Goal: Information Seeking & Learning: Learn about a topic

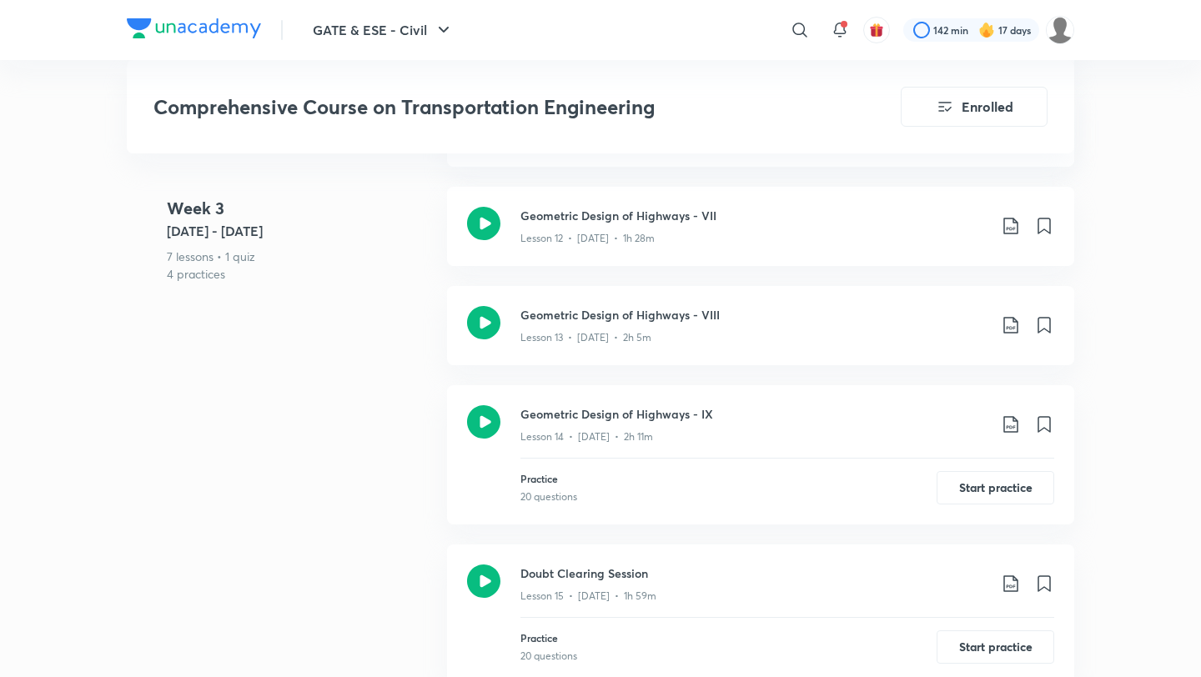
scroll to position [2267, 0]
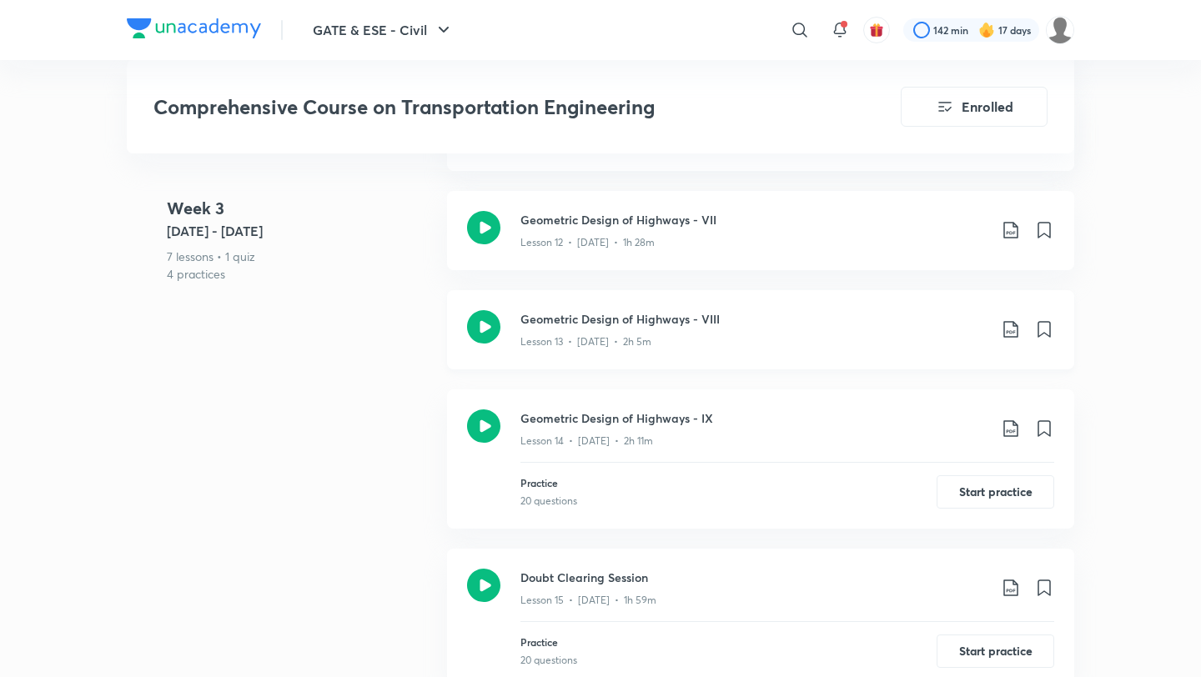
click at [642, 310] on h3 "Geometric Design of Highways - VIII" at bounding box center [753, 319] width 467 height 18
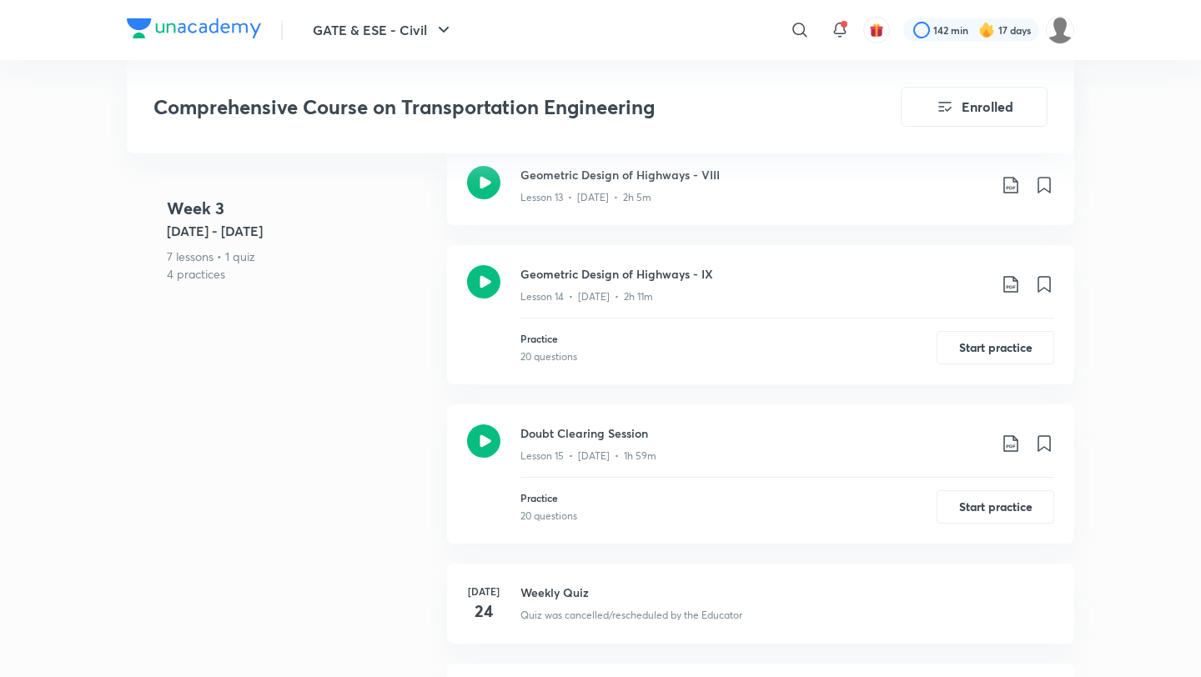
scroll to position [2101, 0]
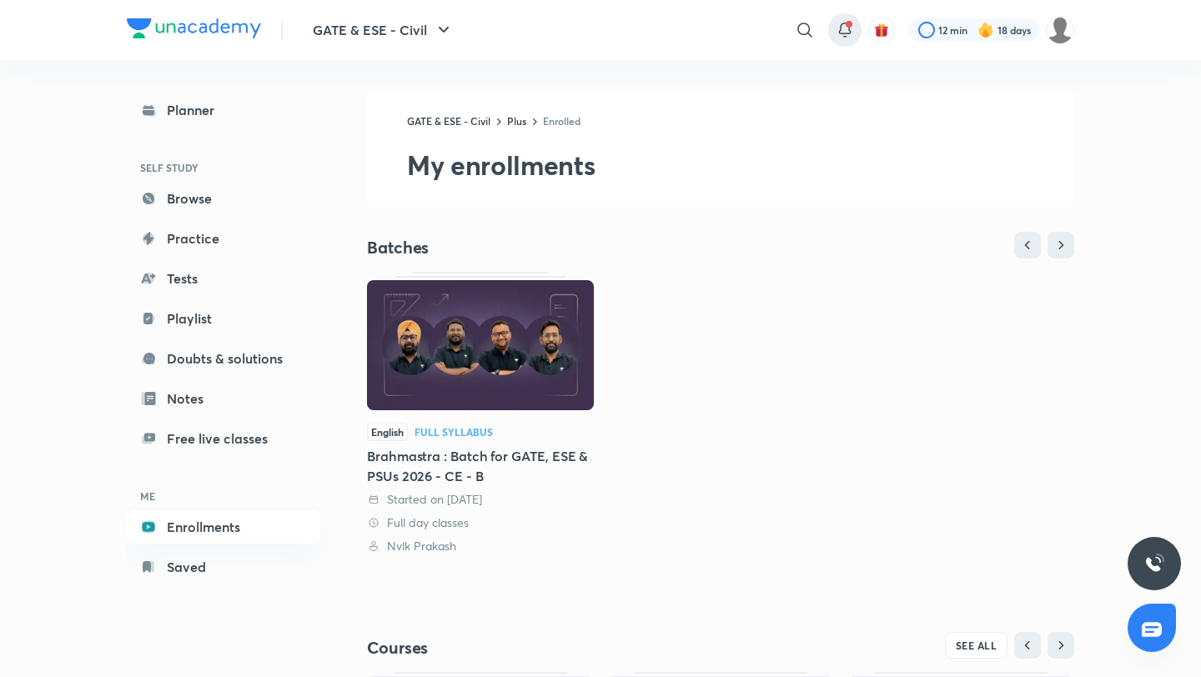
click at [849, 18] on div at bounding box center [844, 29] width 33 height 33
click at [831, 33] on div at bounding box center [844, 29] width 33 height 33
click at [843, 25] on icon at bounding box center [845, 30] width 20 height 20
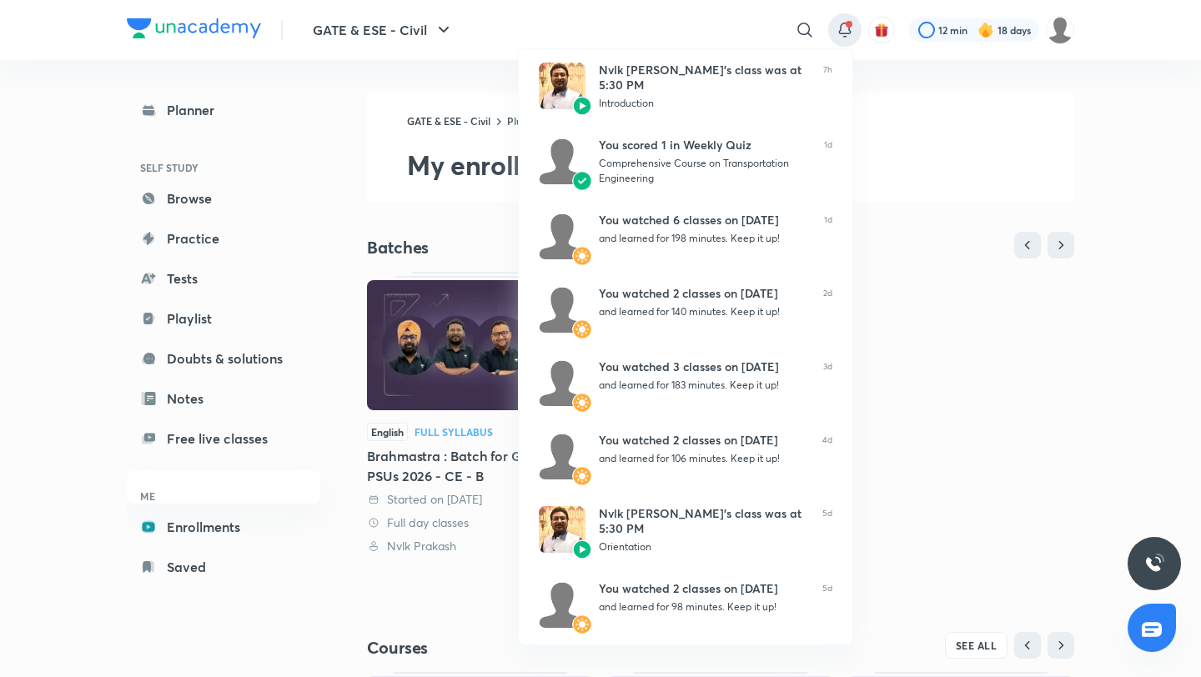
click at [644, 21] on div at bounding box center [600, 338] width 1201 height 677
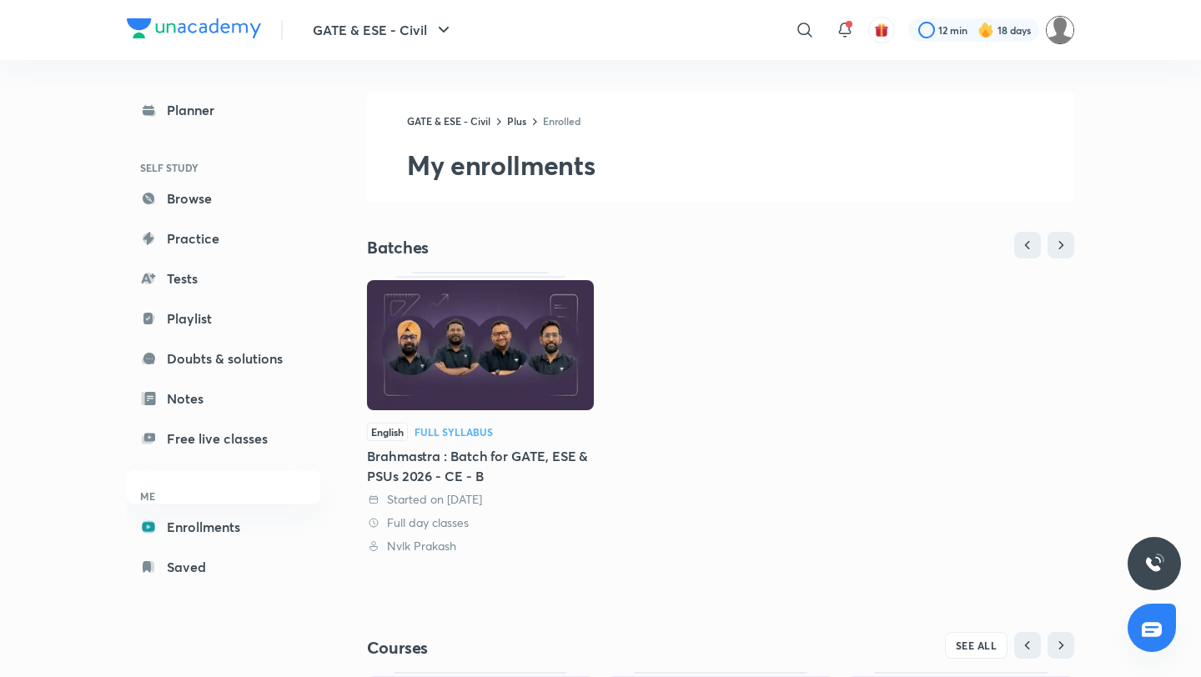
click at [1057, 21] on img at bounding box center [1060, 30] width 28 height 28
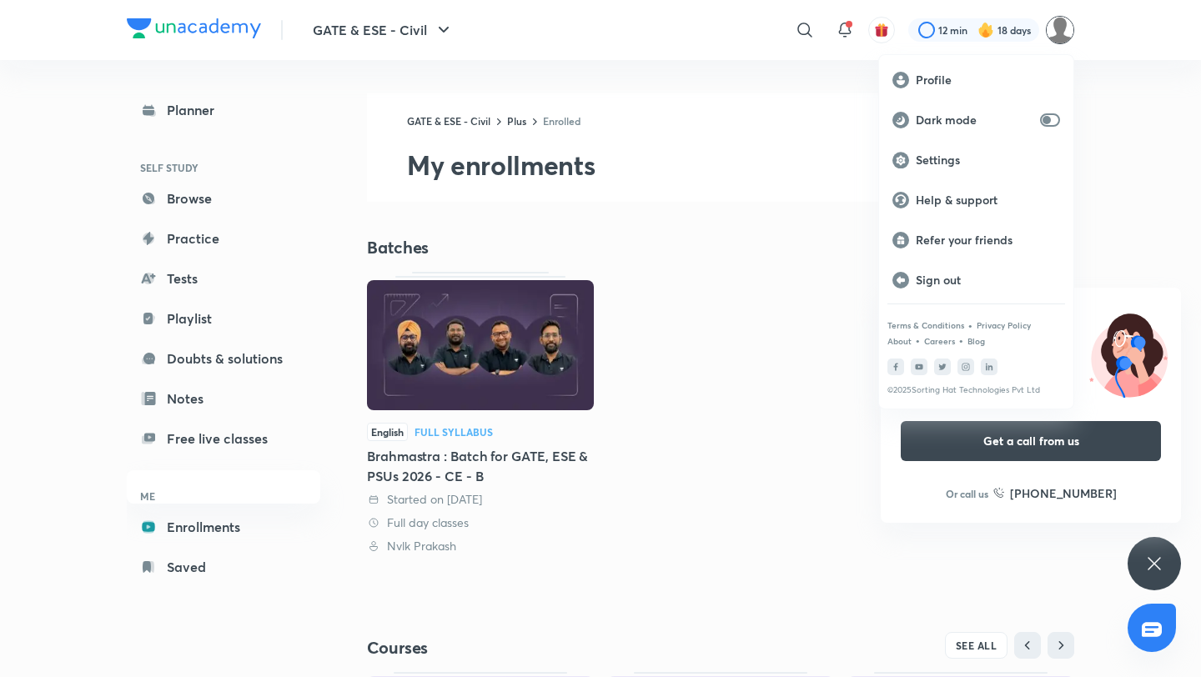
click at [1007, 25] on div at bounding box center [600, 338] width 1201 height 677
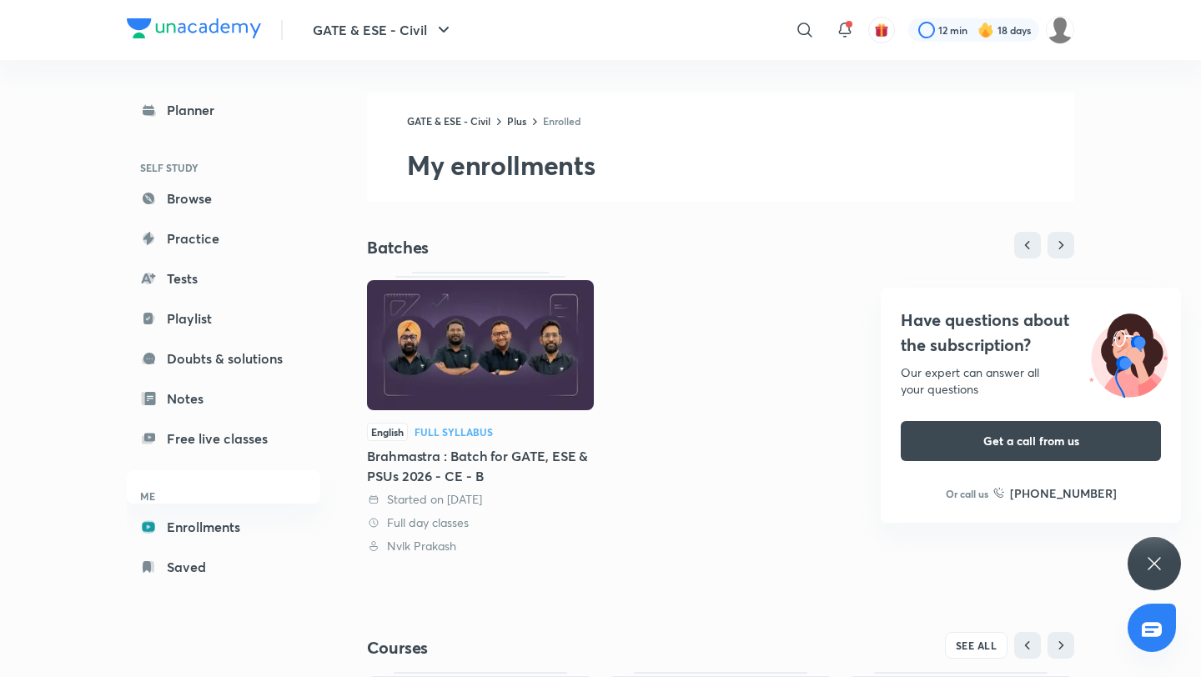
click at [1147, 556] on icon at bounding box center [1154, 564] width 20 height 20
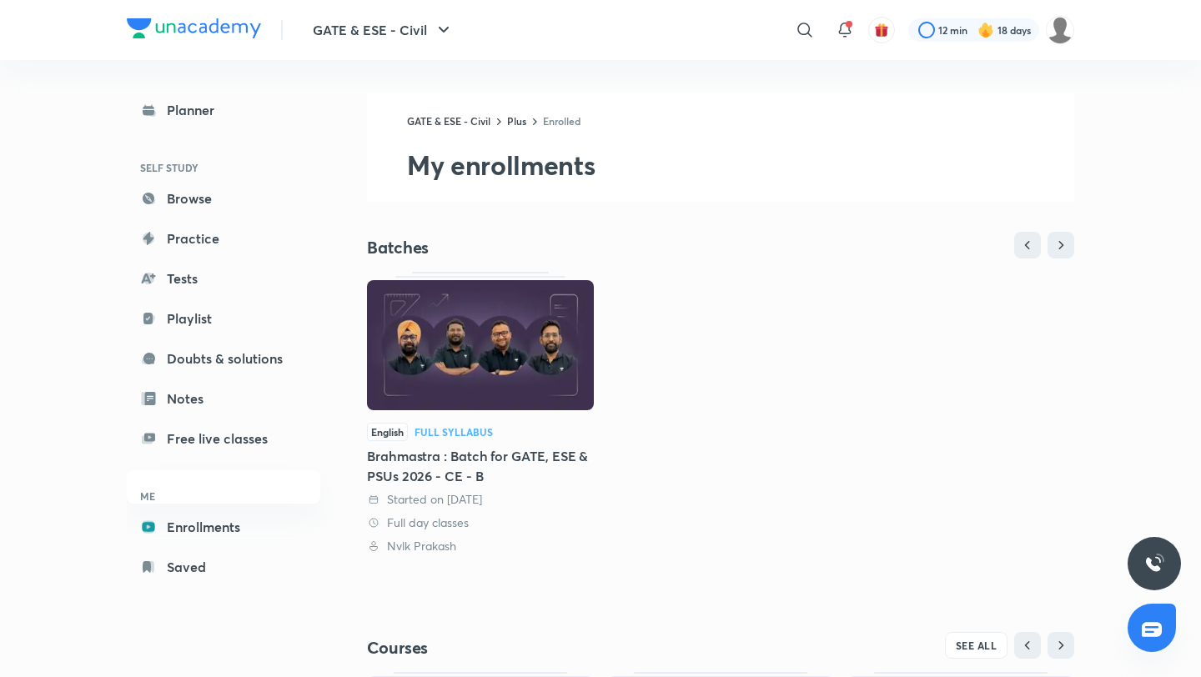
click at [978, 28] on img at bounding box center [985, 30] width 17 height 17
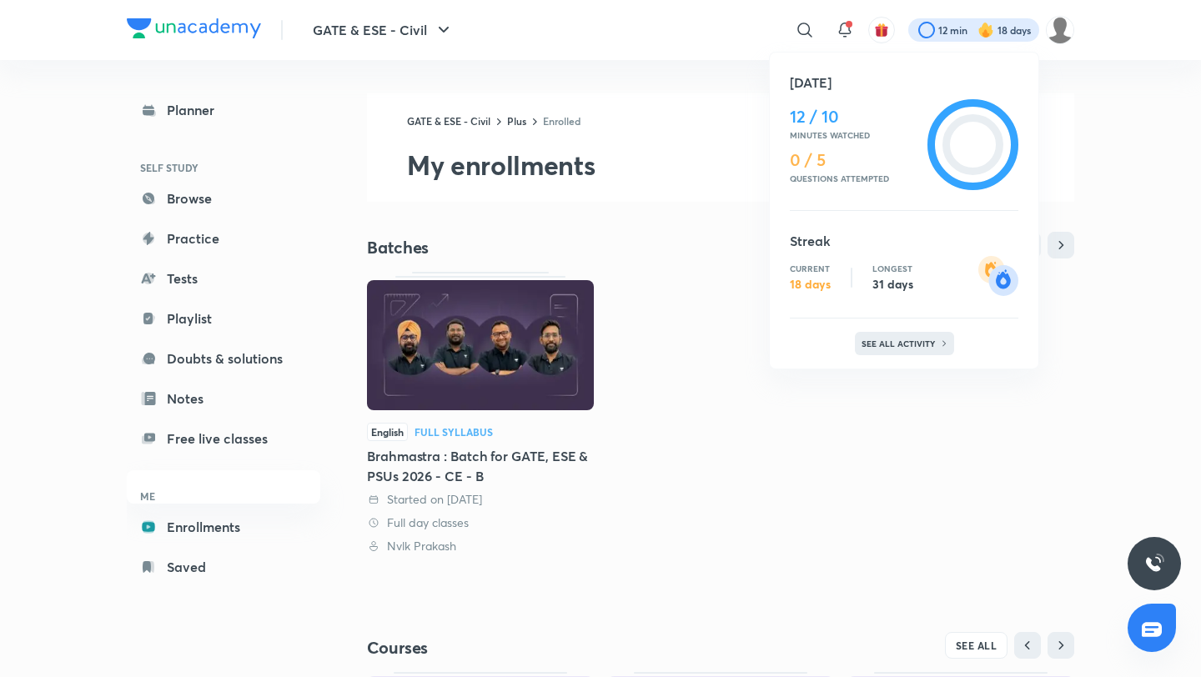
click at [885, 340] on p "See all activity" at bounding box center [900, 344] width 78 height 10
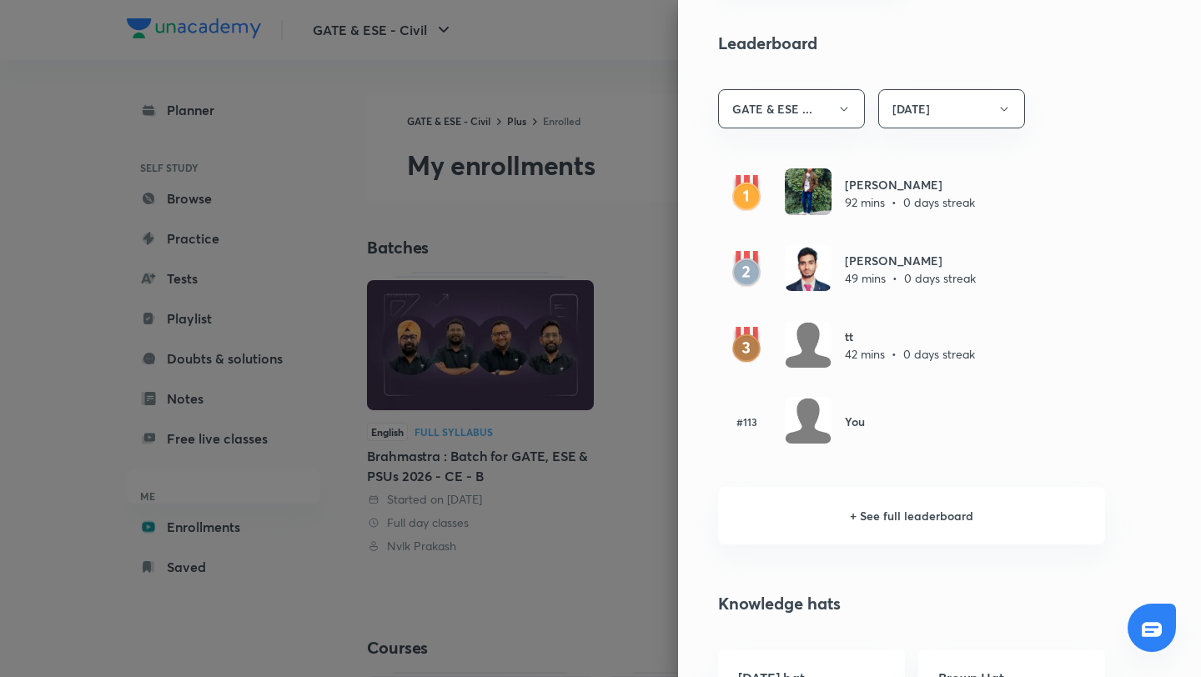
scroll to position [931, 0]
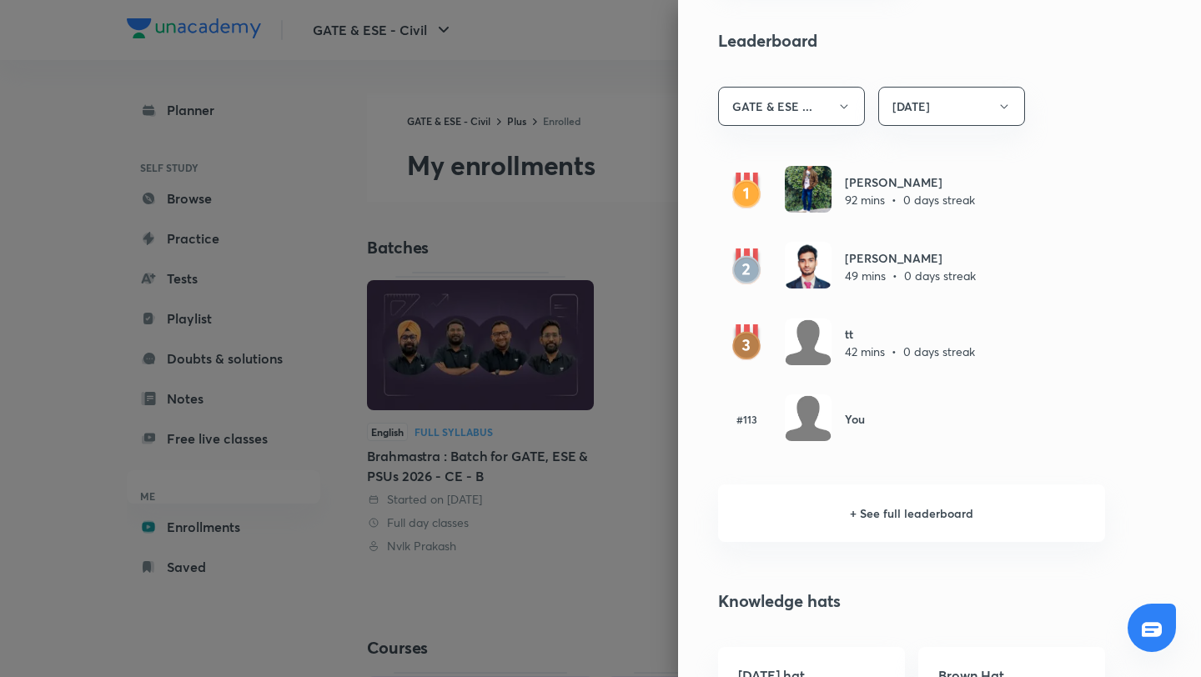
click at [646, 579] on div at bounding box center [600, 338] width 1201 height 677
